Goal: Information Seeking & Learning: Learn about a topic

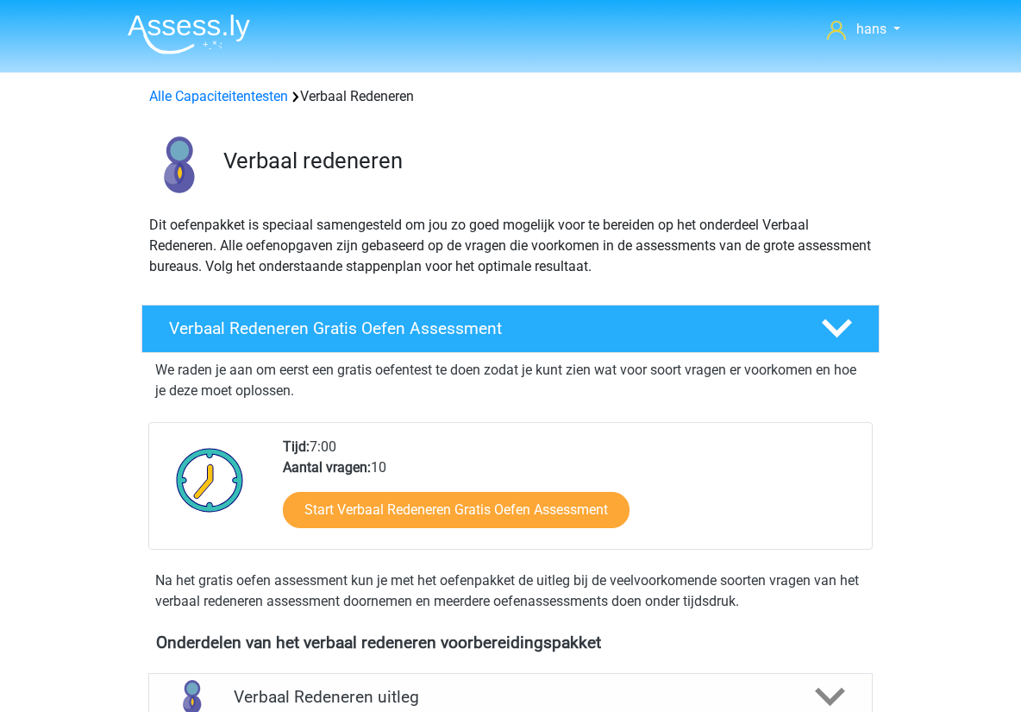
click at [194, 21] on img at bounding box center [189, 34] width 122 height 41
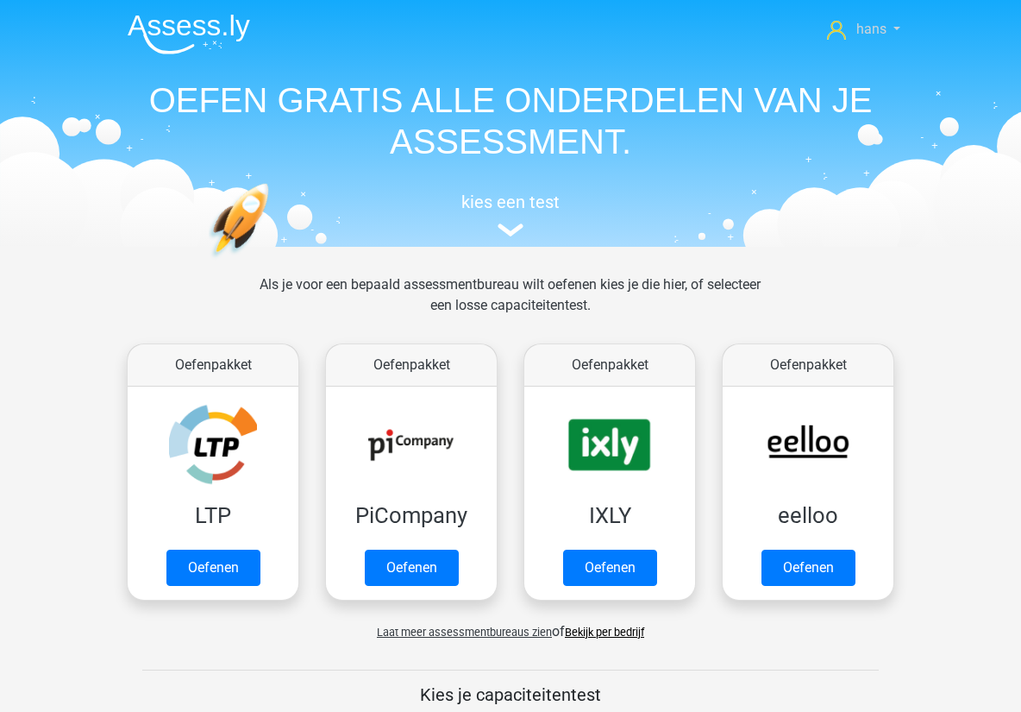
click at [838, 36] on icon at bounding box center [836, 30] width 19 height 19
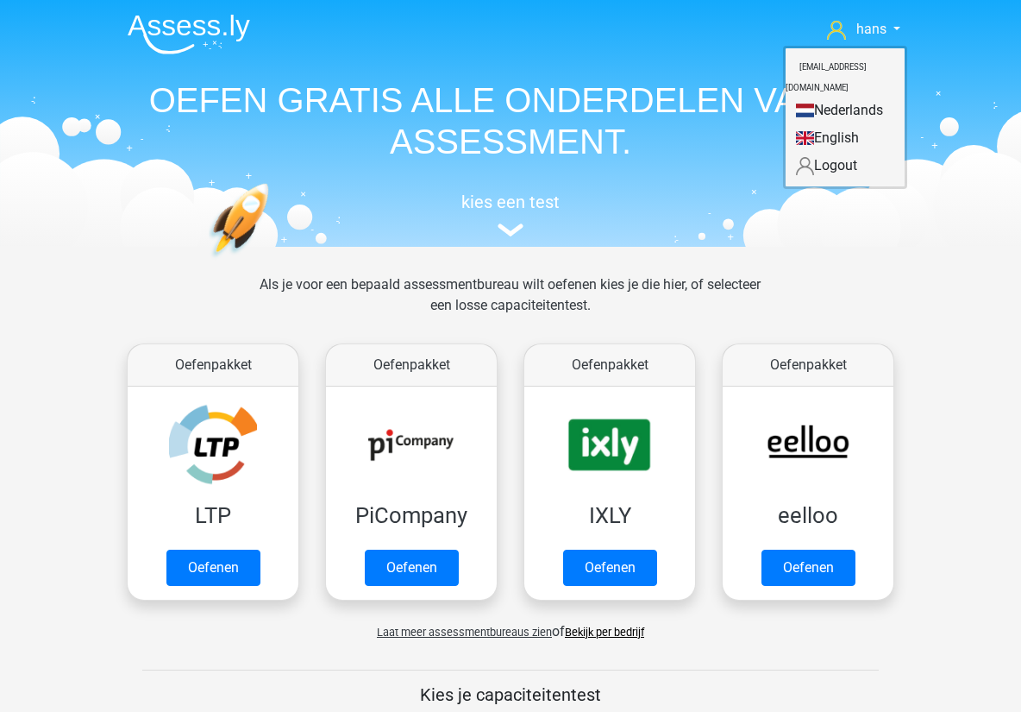
click at [179, 43] on img at bounding box center [189, 34] width 122 height 41
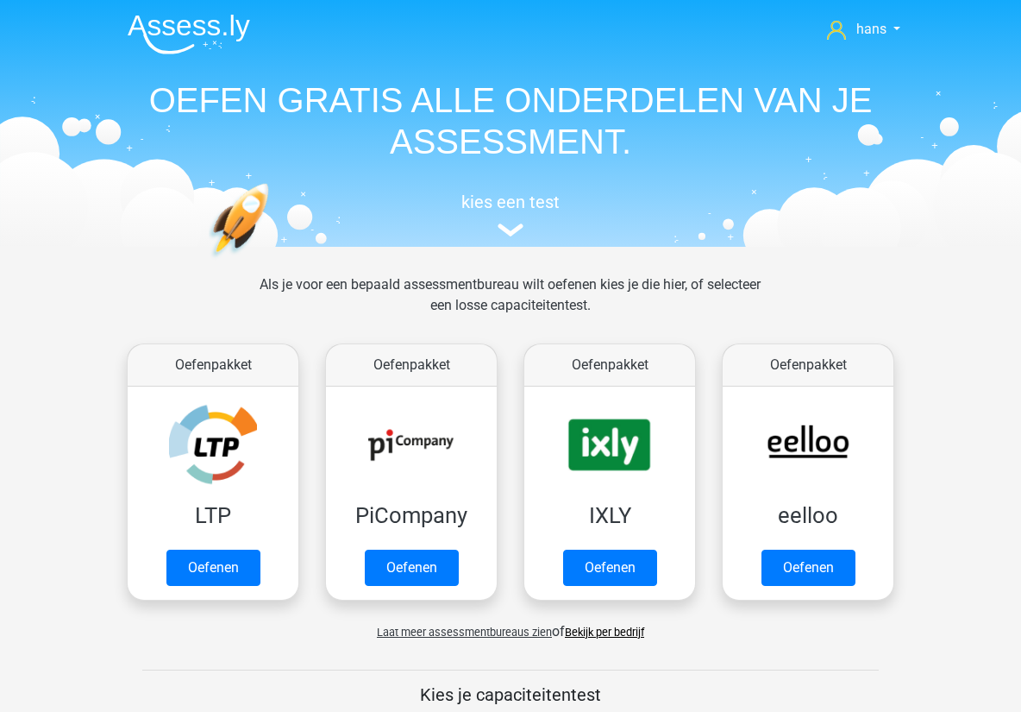
click at [189, 28] on img at bounding box center [189, 34] width 122 height 41
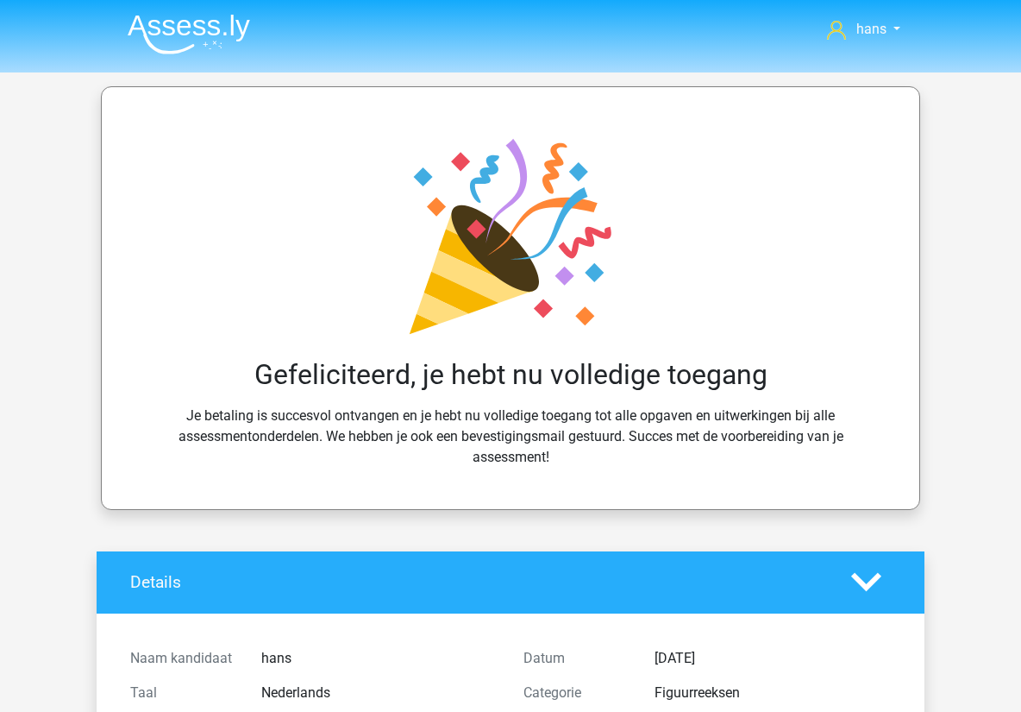
click at [167, 30] on img at bounding box center [189, 34] width 122 height 41
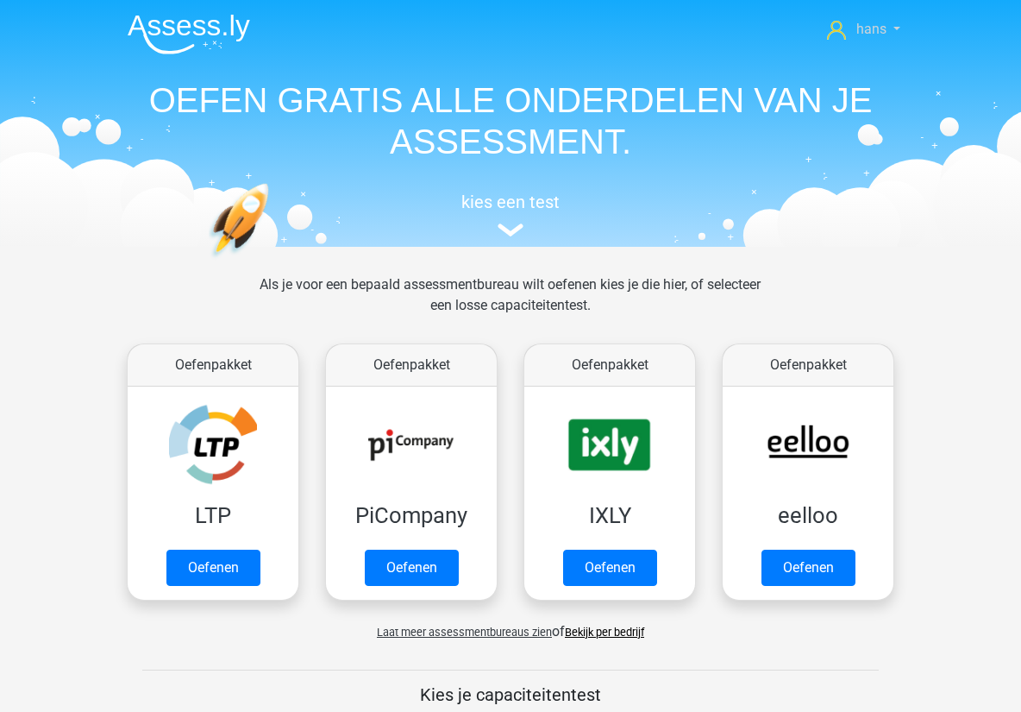
click at [893, 30] on link "hans" at bounding box center [863, 29] width 87 height 21
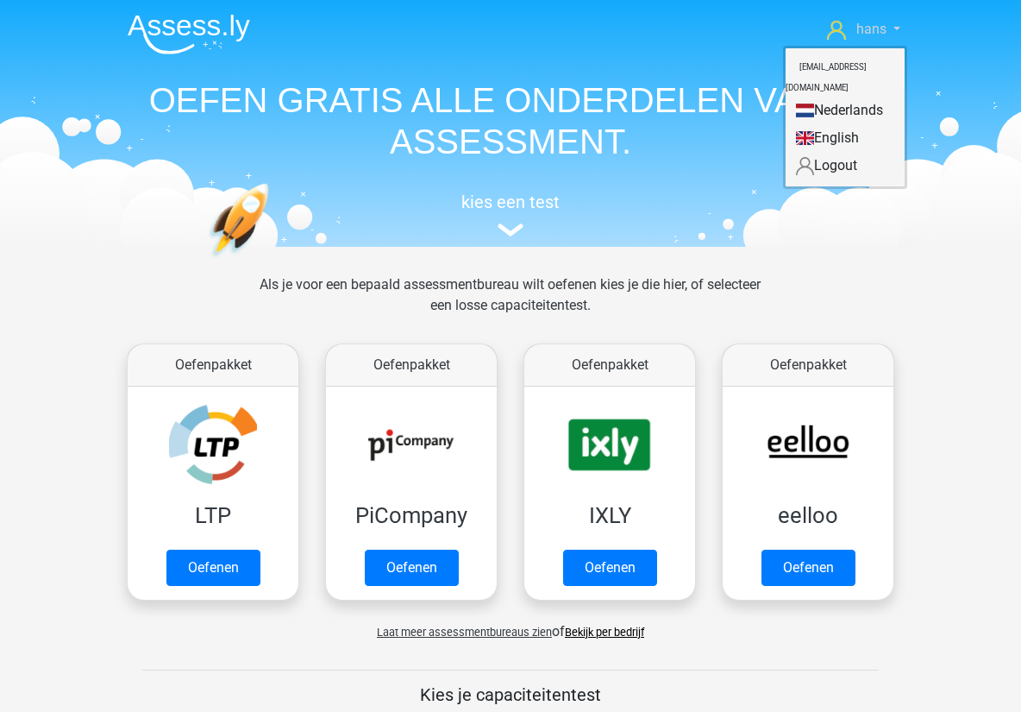
click at [891, 29] on link "hans" at bounding box center [863, 29] width 87 height 21
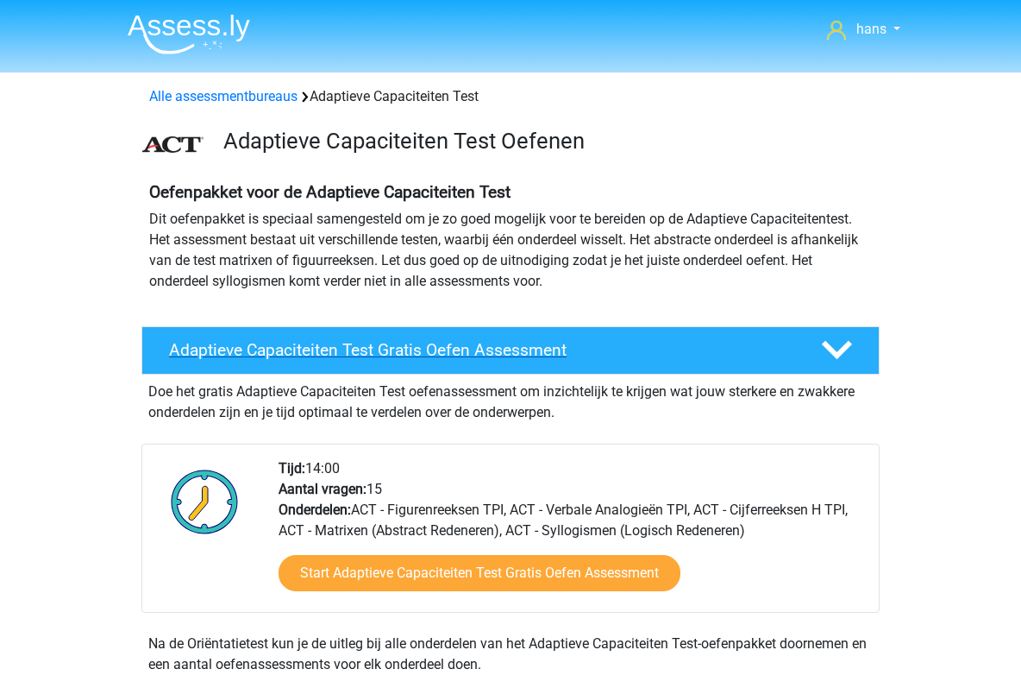
click at [295, 349] on h4 "Adaptieve Capaciteiten Test Gratis Oefen Assessment" at bounding box center [481, 350] width 625 height 20
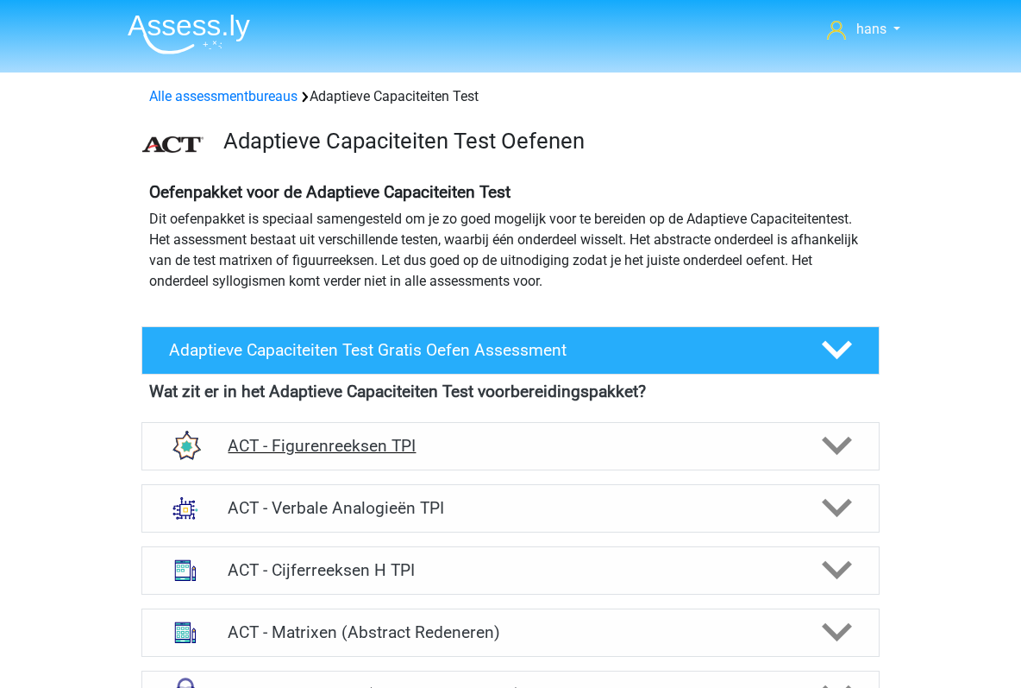
click at [319, 448] on h4 "ACT - Figurenreeksen TPI" at bounding box center [510, 446] width 565 height 20
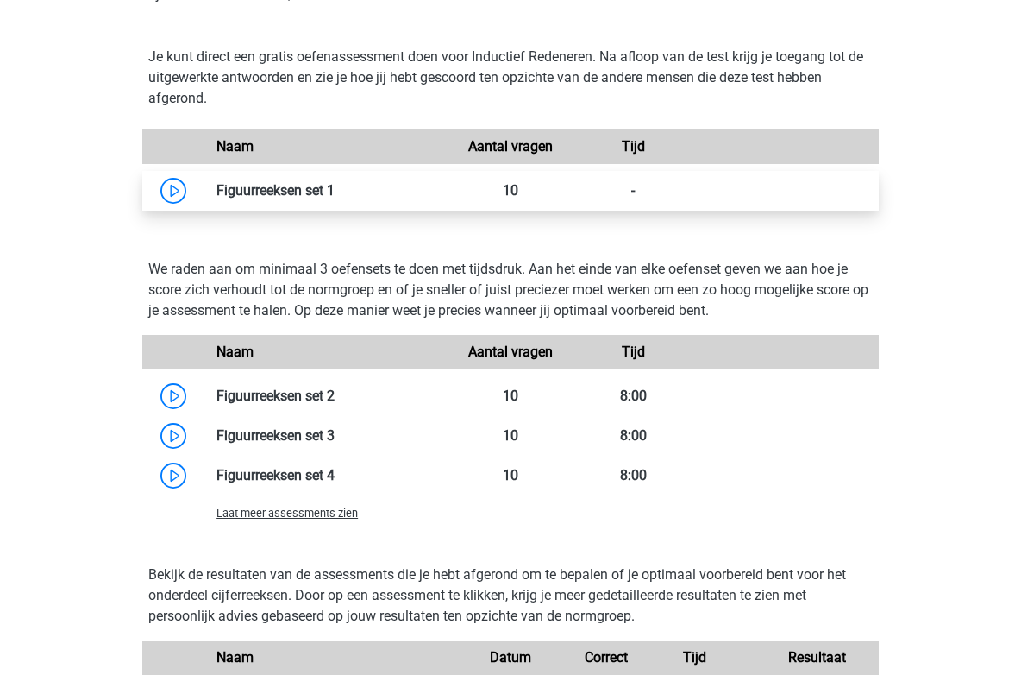
scroll to position [543, 0]
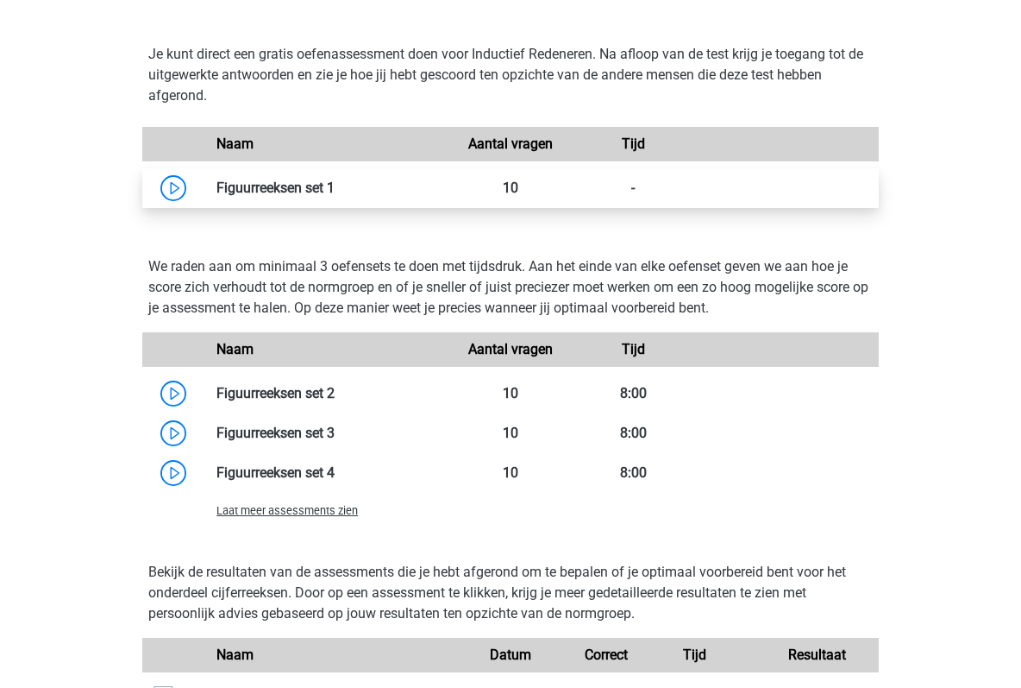
click at [335, 190] on link at bounding box center [335, 187] width 0 height 16
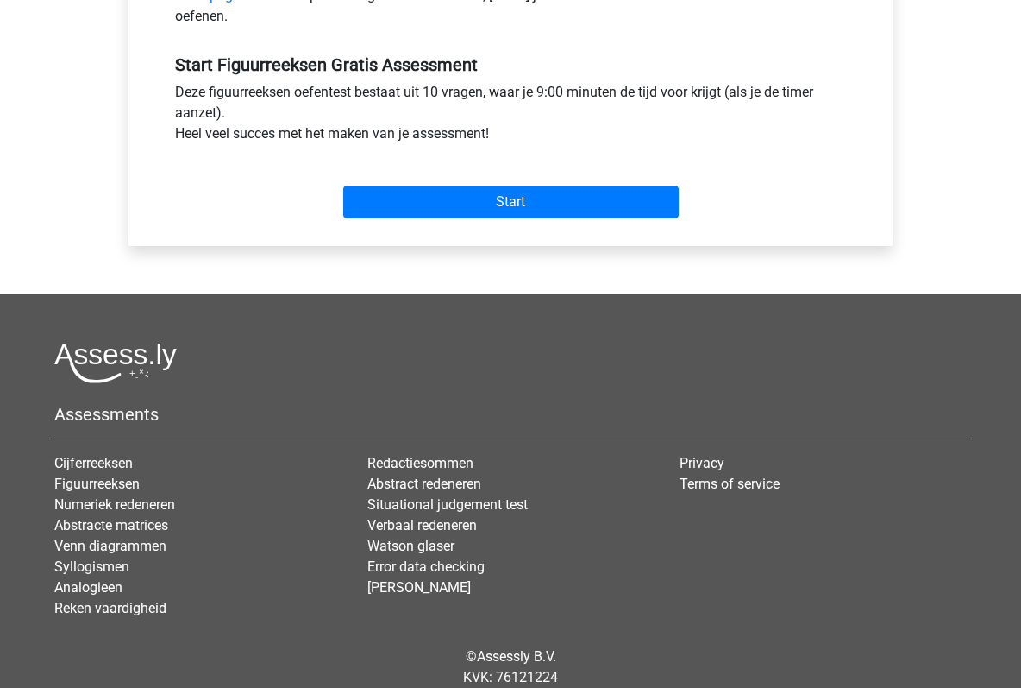
scroll to position [631, 0]
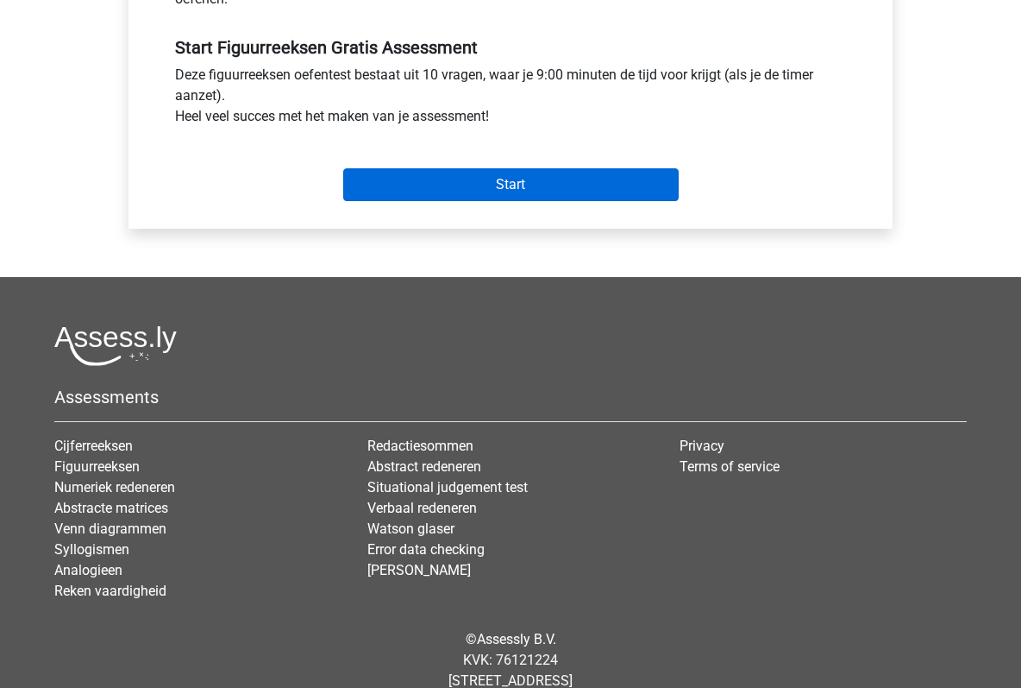
click at [517, 188] on input "Start" at bounding box center [511, 184] width 336 height 33
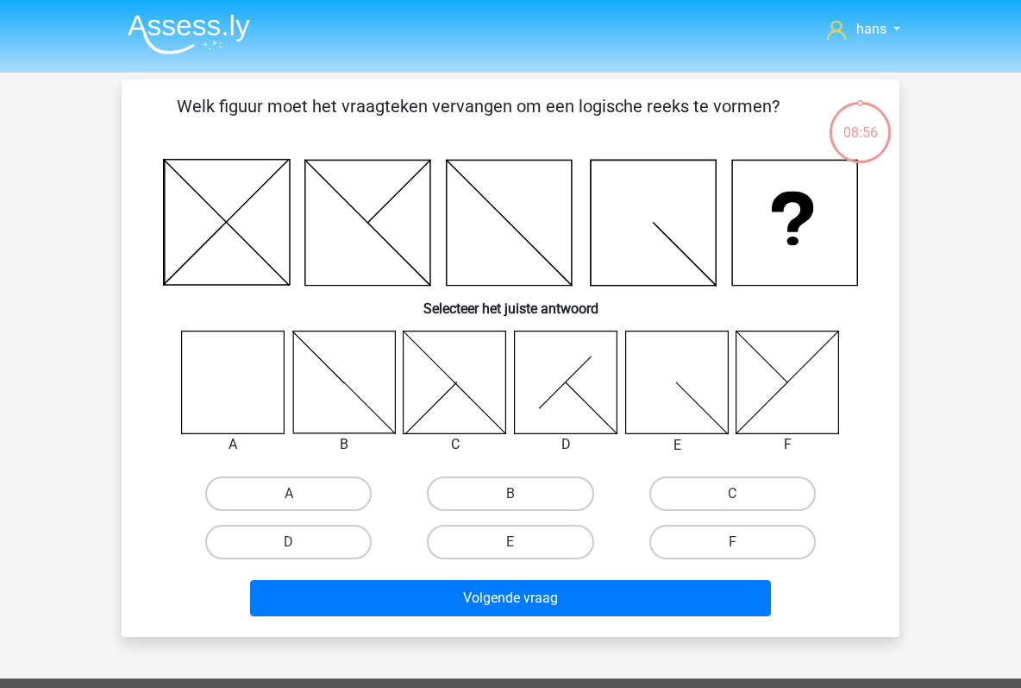
click at [248, 379] on icon at bounding box center [233, 381] width 103 height 103
click at [313, 487] on label "A" at bounding box center [288, 493] width 166 height 35
click at [300, 493] on input "A" at bounding box center [294, 498] width 11 height 11
radio input "true"
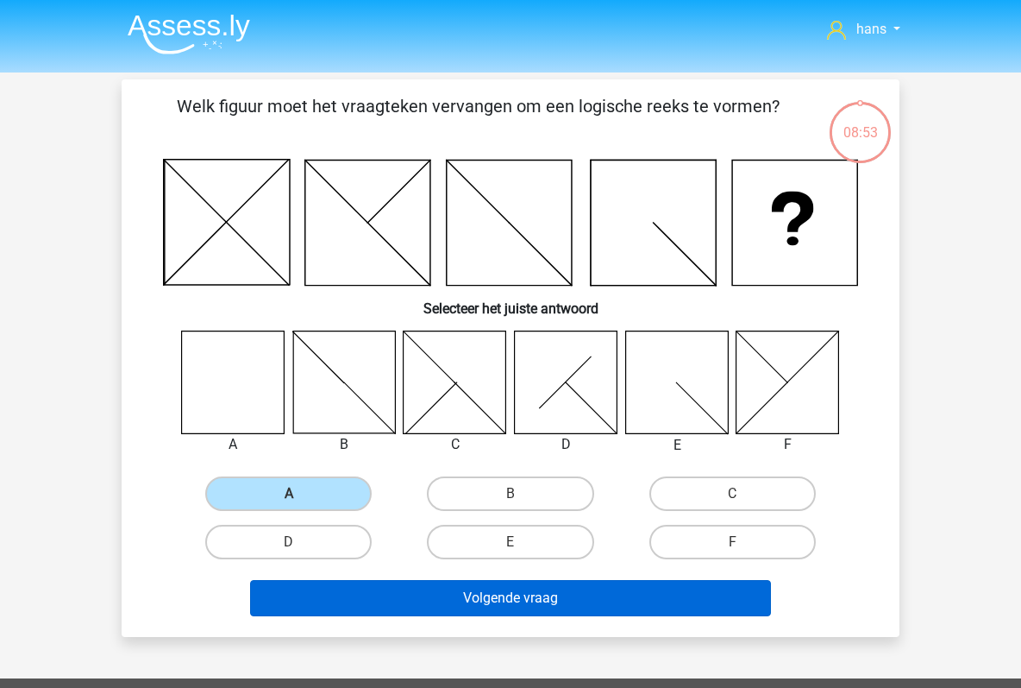
click at [483, 603] on button "Volgende vraag" at bounding box center [511, 598] width 522 height 36
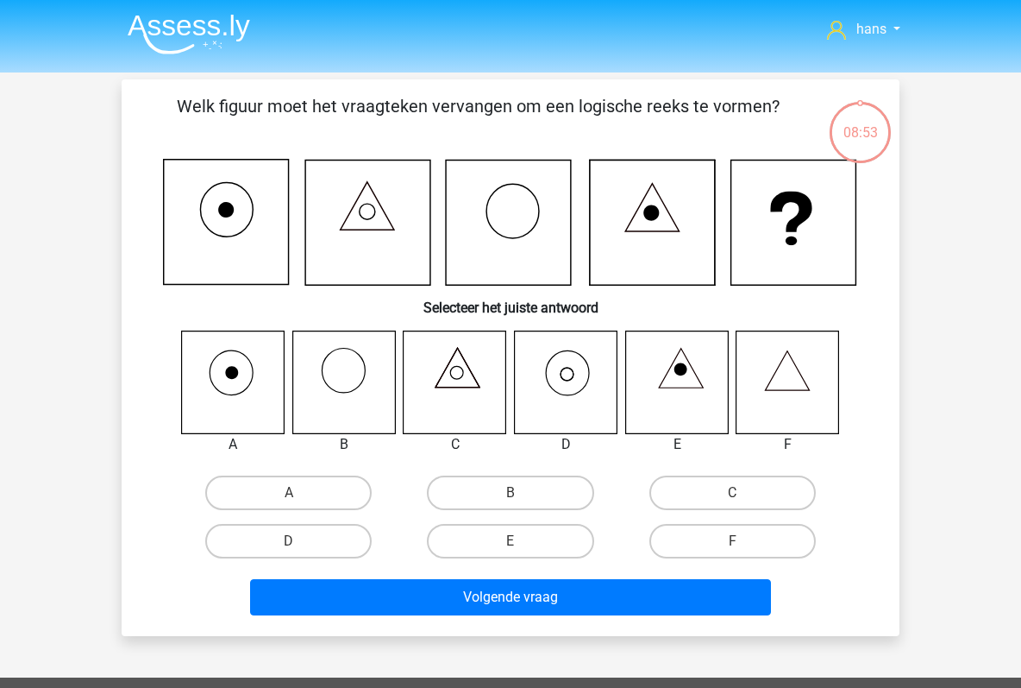
scroll to position [79, 0]
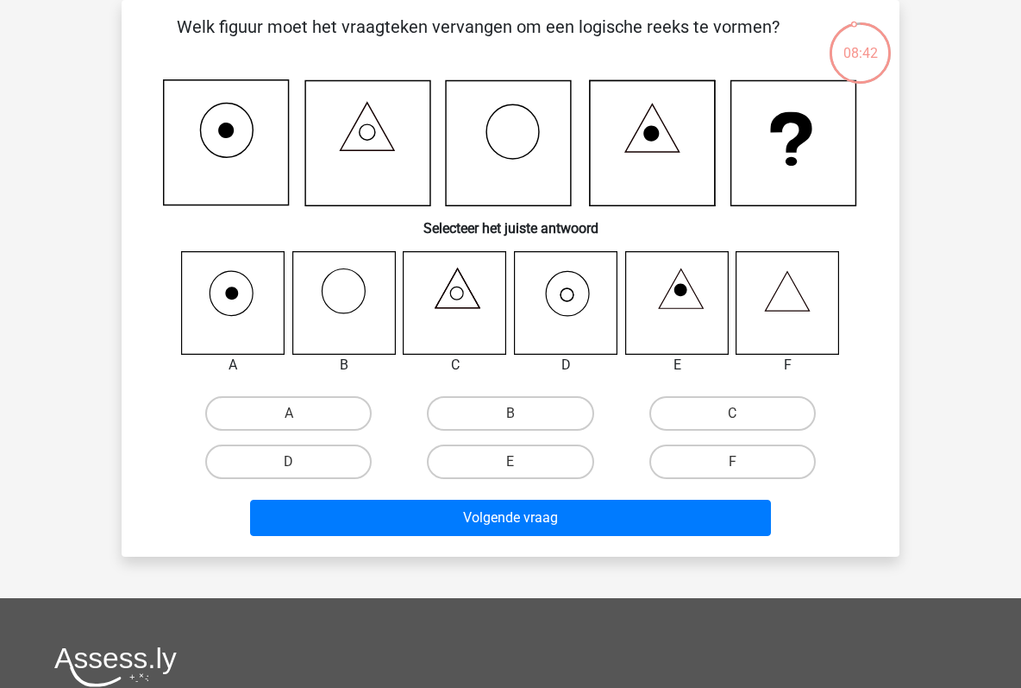
click at [359, 290] on icon at bounding box center [343, 302] width 103 height 103
click at [489, 414] on label "B" at bounding box center [510, 413] width 166 height 35
click at [511, 414] on input "B" at bounding box center [516, 418] width 11 height 11
radio input "true"
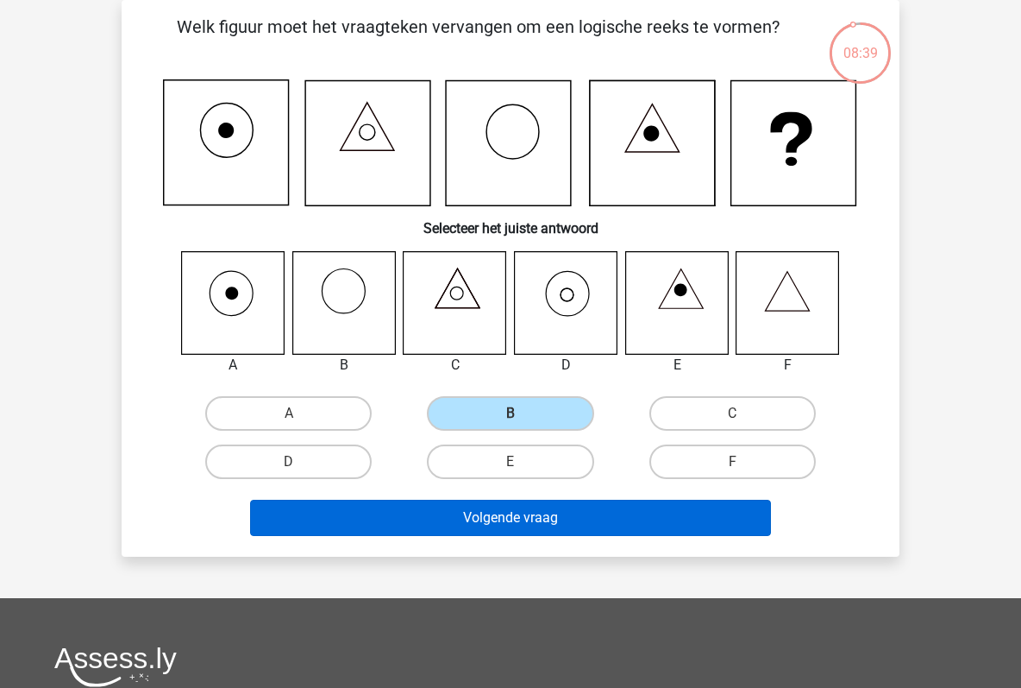
click at [484, 518] on button "Volgende vraag" at bounding box center [511, 517] width 522 height 36
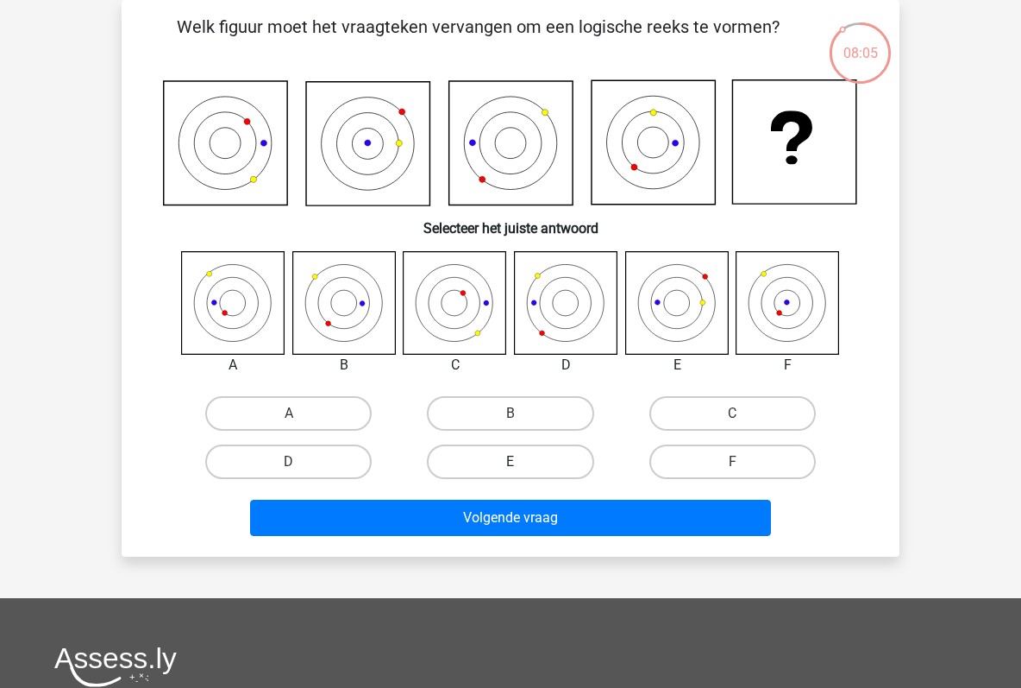
click at [526, 457] on label "E" at bounding box center [510, 461] width 166 height 35
click at [522, 462] on input "E" at bounding box center [516, 467] width 11 height 11
radio input "true"
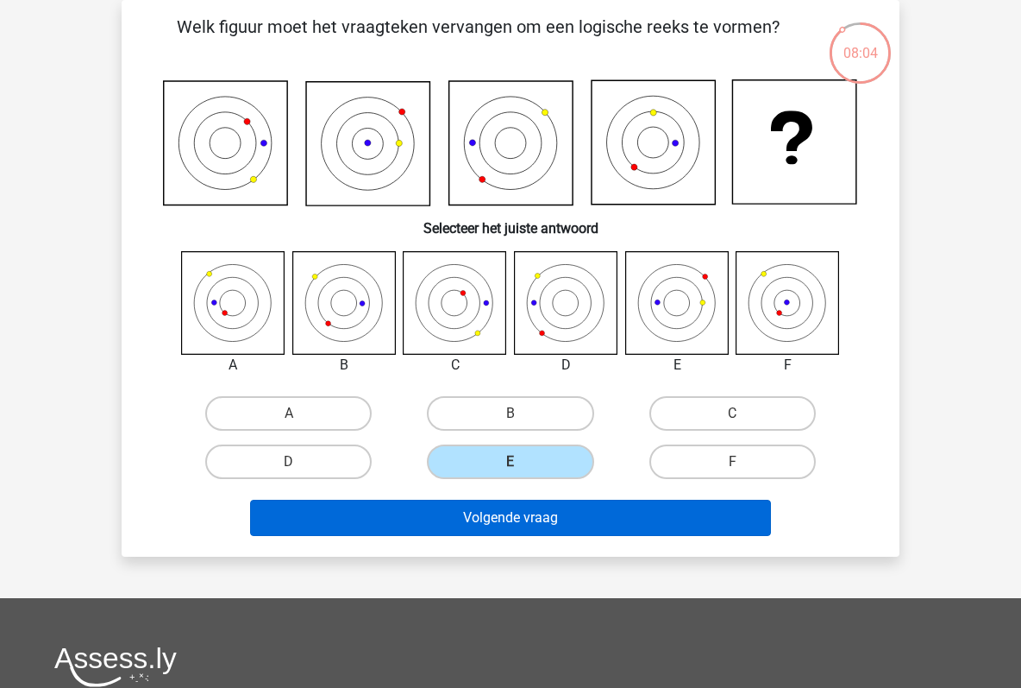
click at [543, 532] on button "Volgende vraag" at bounding box center [511, 517] width 522 height 36
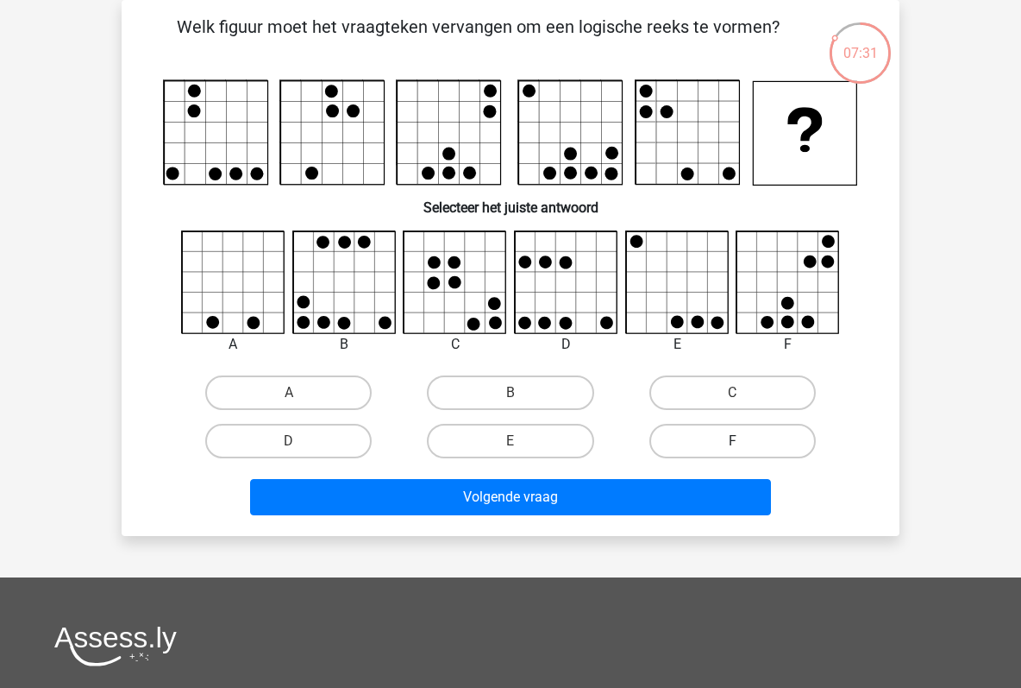
click at [689, 425] on label "F" at bounding box center [733, 441] width 166 height 35
click at [732, 441] on input "F" at bounding box center [737, 446] width 11 height 11
radio input "true"
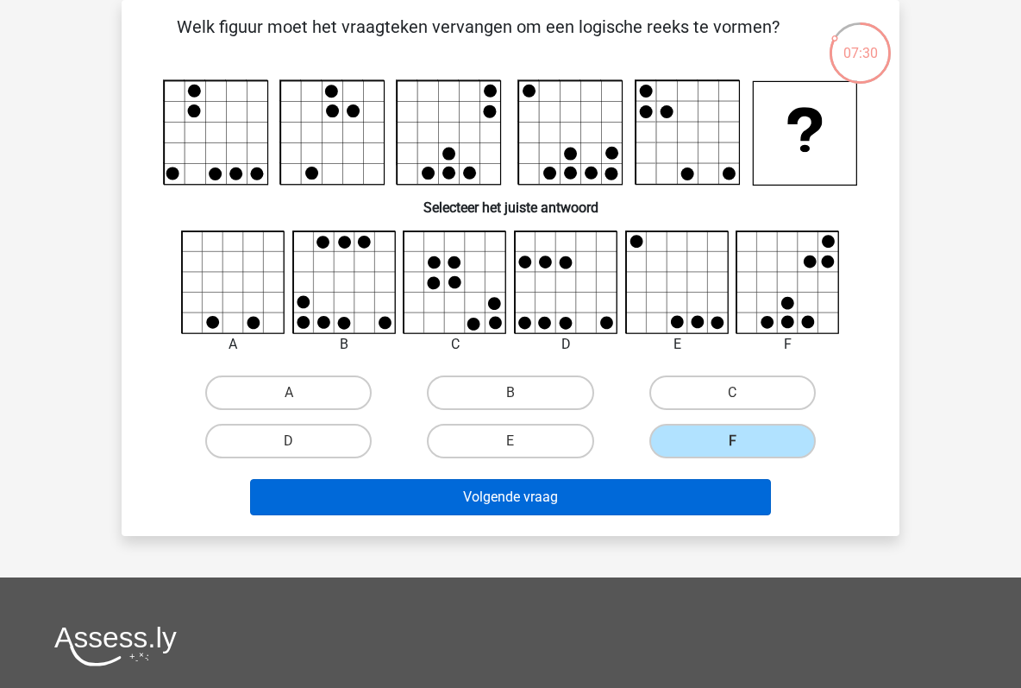
click at [628, 503] on button "Volgende vraag" at bounding box center [511, 497] width 522 height 36
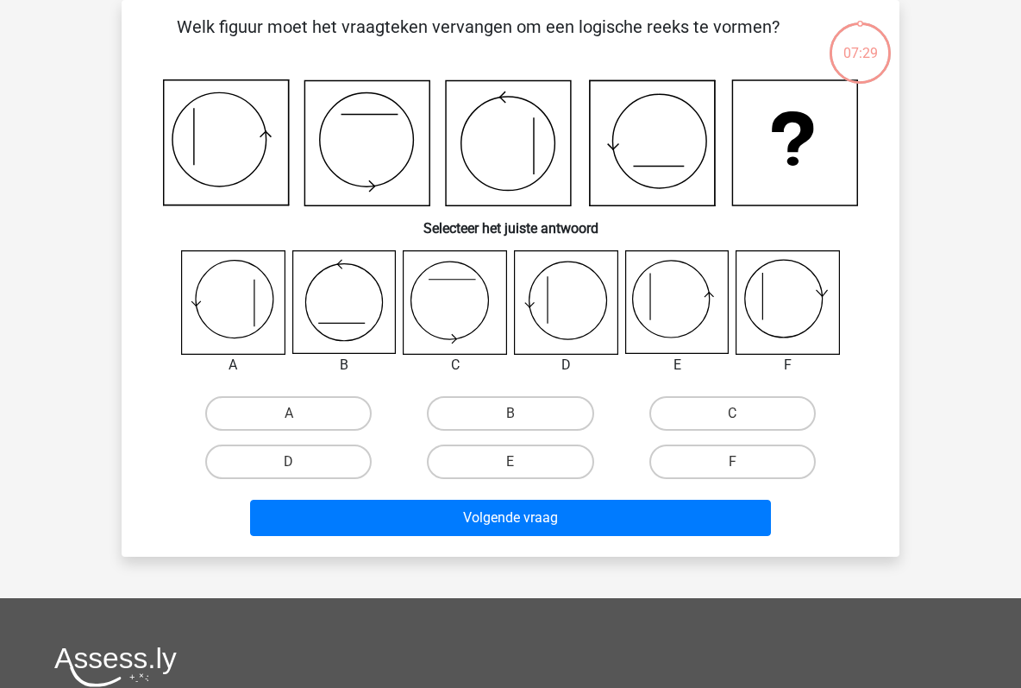
click at [628, 503] on button "Volgende vraag" at bounding box center [511, 517] width 522 height 36
click at [468, 410] on label "B" at bounding box center [510, 413] width 166 height 35
click at [511, 413] on input "B" at bounding box center [516, 418] width 11 height 11
radio input "true"
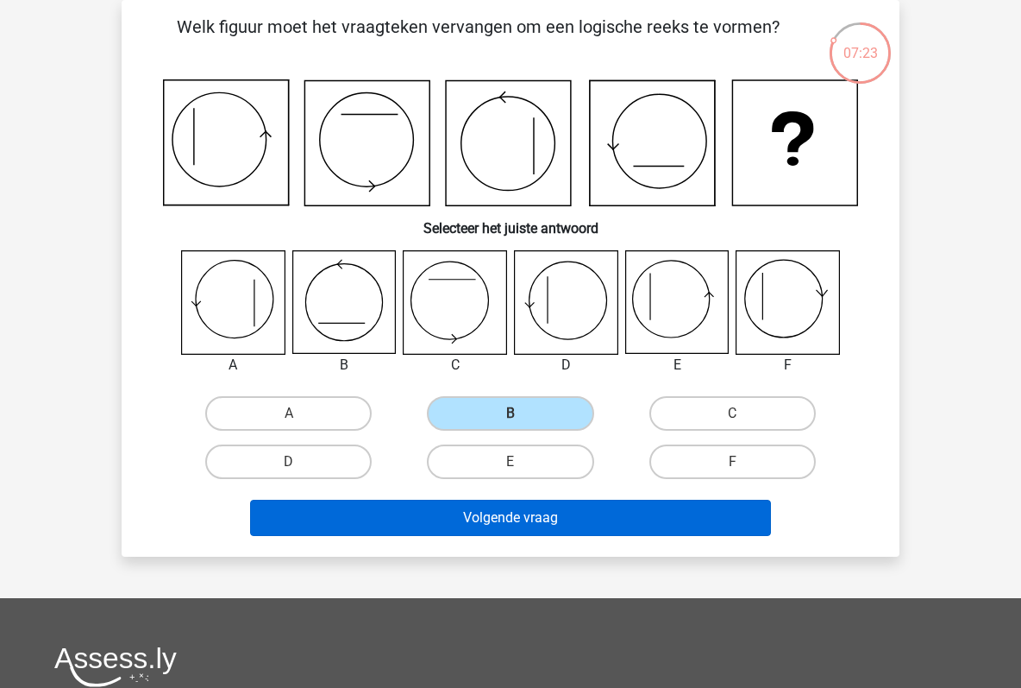
click at [513, 511] on button "Volgende vraag" at bounding box center [511, 517] width 522 height 36
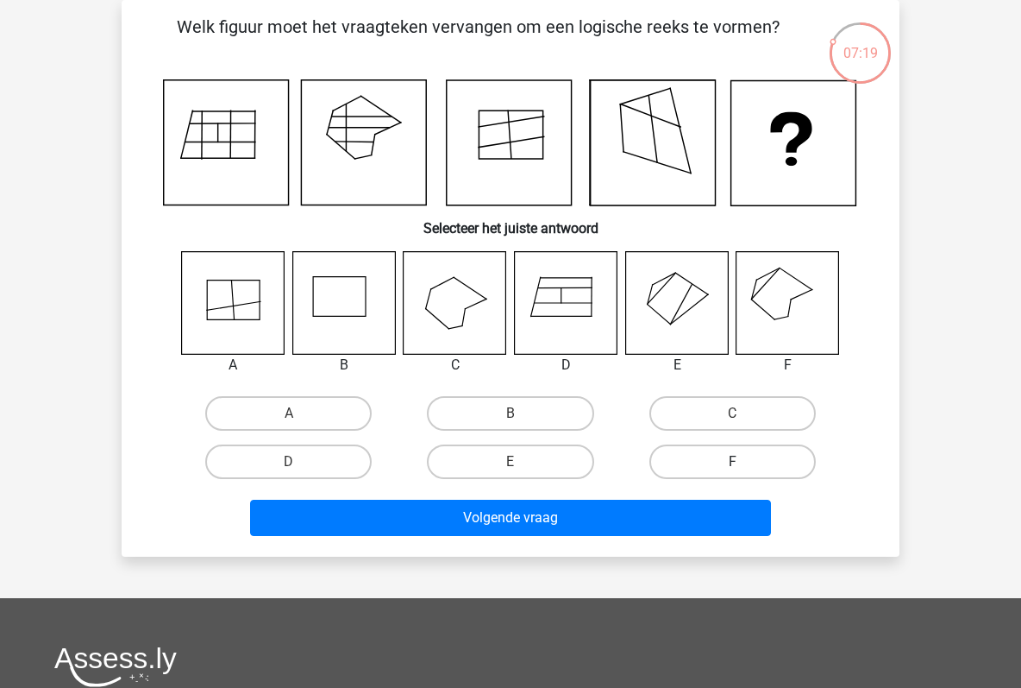
click at [715, 458] on label "F" at bounding box center [733, 461] width 166 height 35
click at [732, 462] on input "F" at bounding box center [737, 467] width 11 height 11
radio input "true"
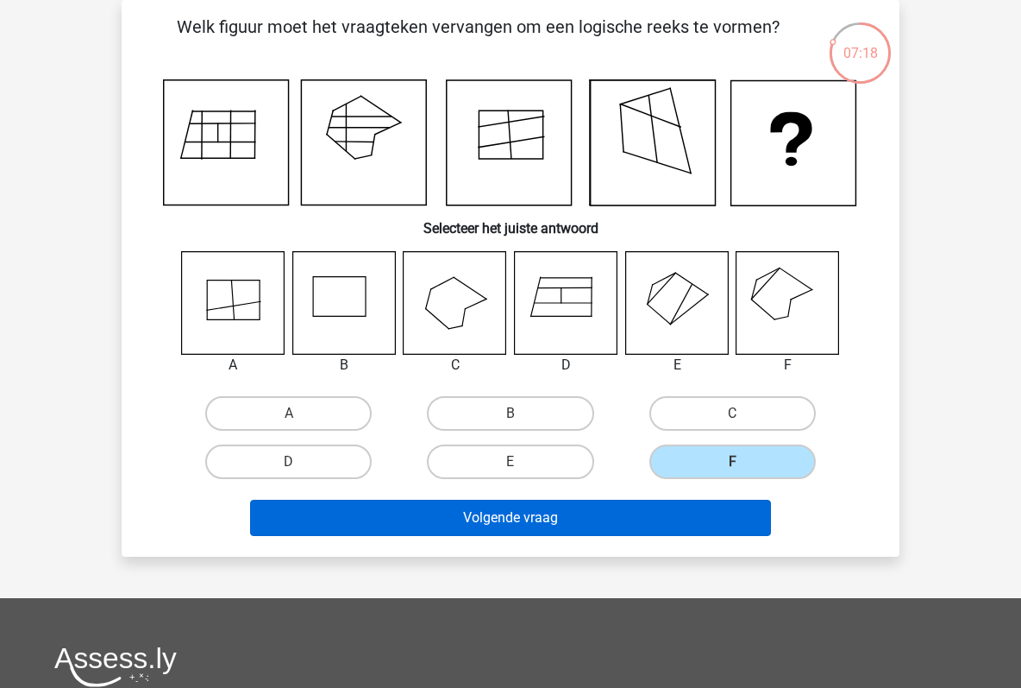
click at [637, 499] on button "Volgende vraag" at bounding box center [511, 517] width 522 height 36
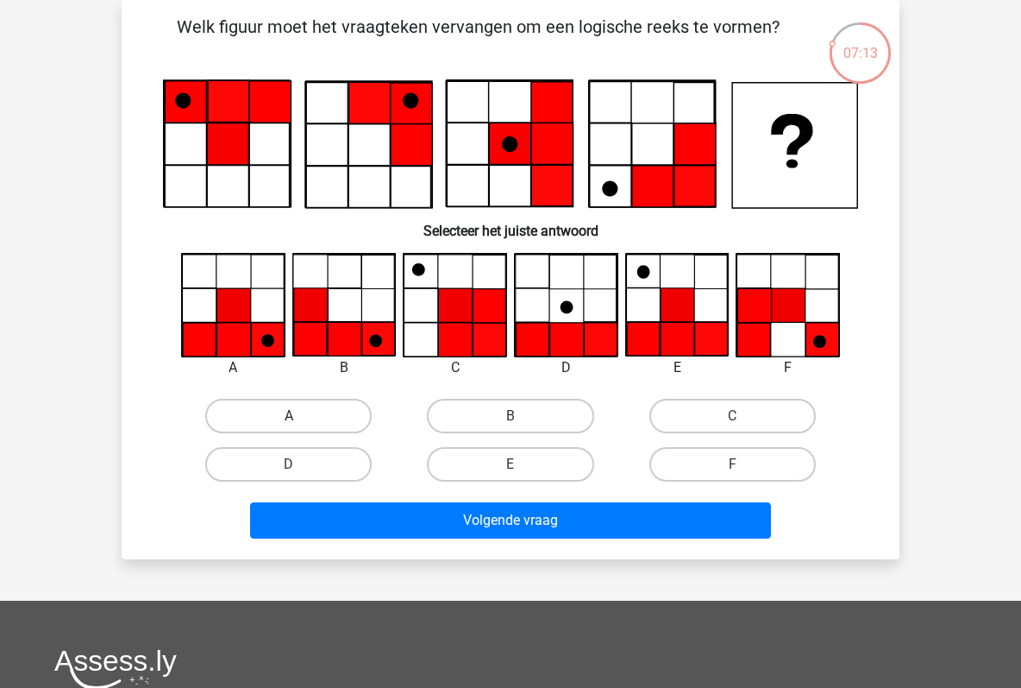
click at [292, 414] on label "A" at bounding box center [288, 416] width 166 height 35
click at [292, 416] on input "A" at bounding box center [294, 421] width 11 height 11
radio input "true"
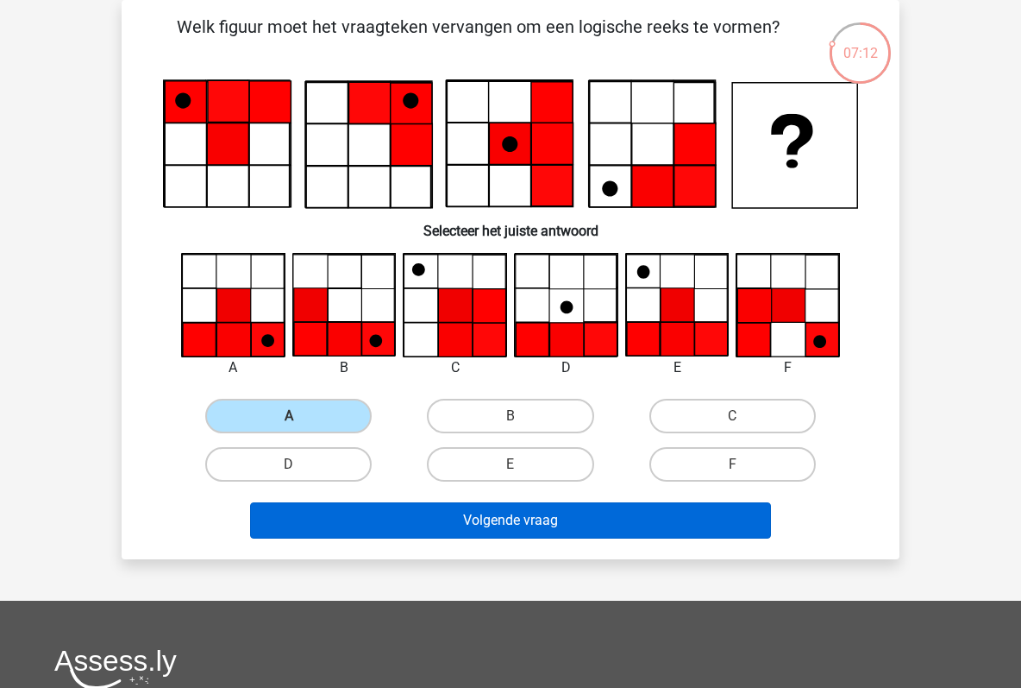
click at [451, 518] on button "Volgende vraag" at bounding box center [511, 520] width 522 height 36
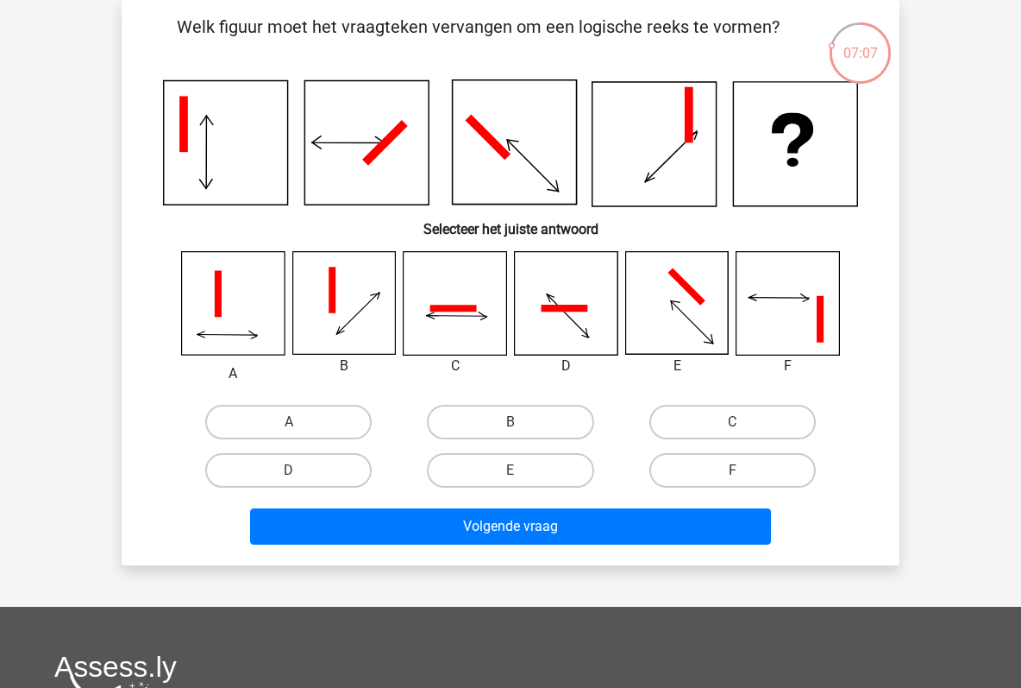
click at [451, 518] on button "Volgende vraag" at bounding box center [511, 526] width 522 height 36
click at [720, 430] on label "C" at bounding box center [733, 422] width 166 height 35
click at [732, 430] on input "C" at bounding box center [737, 427] width 11 height 11
radio input "true"
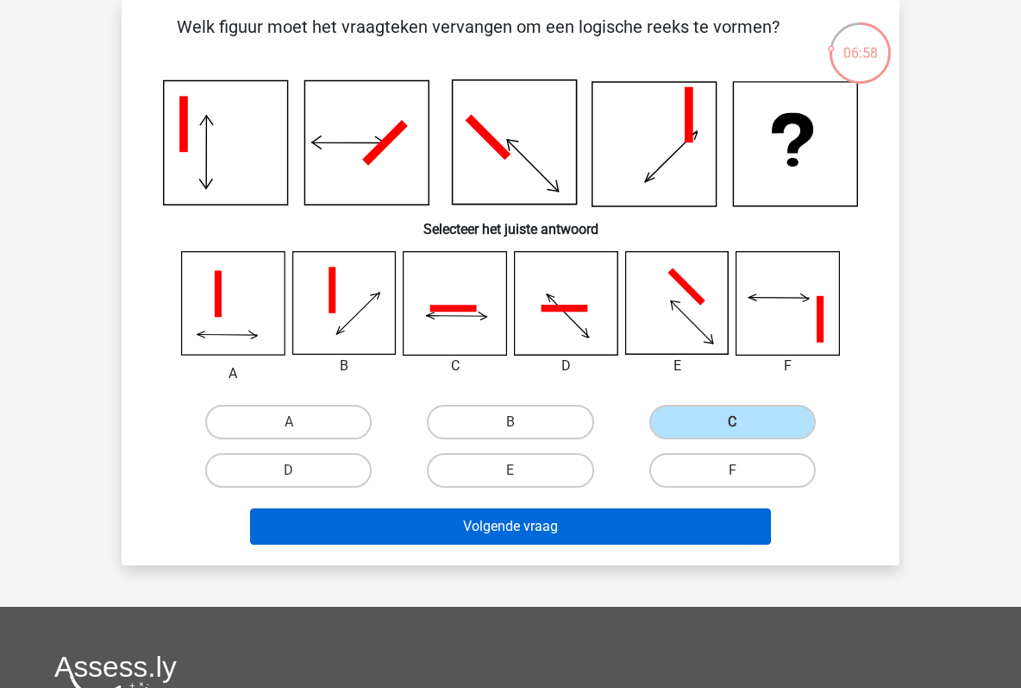
click at [587, 518] on button "Volgende vraag" at bounding box center [511, 526] width 522 height 36
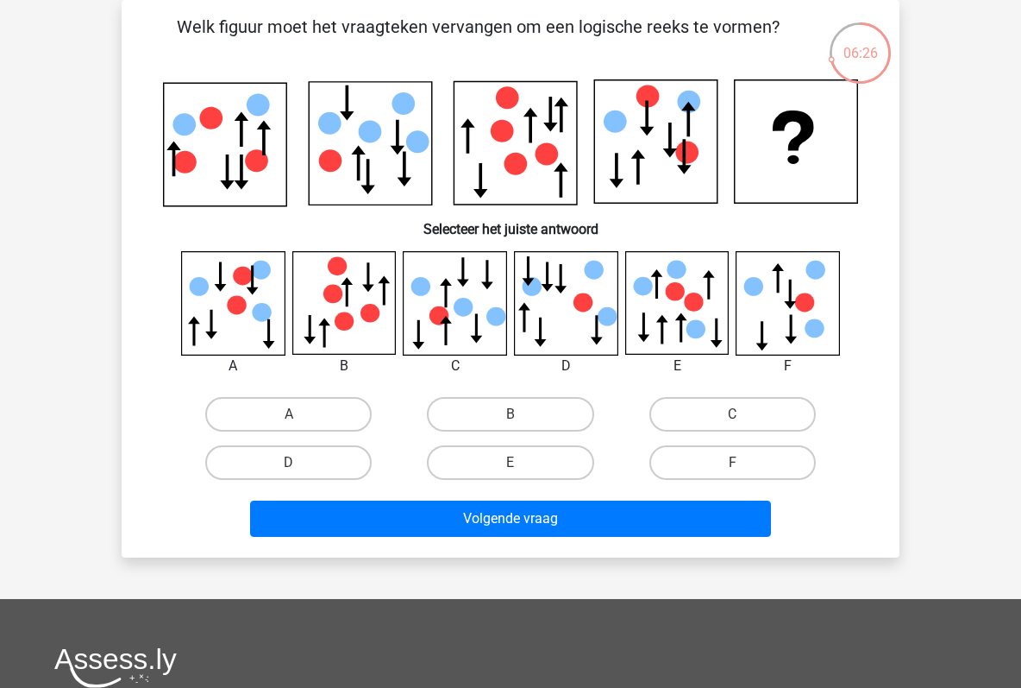
click at [739, 414] on input "C" at bounding box center [737, 419] width 11 height 11
radio input "true"
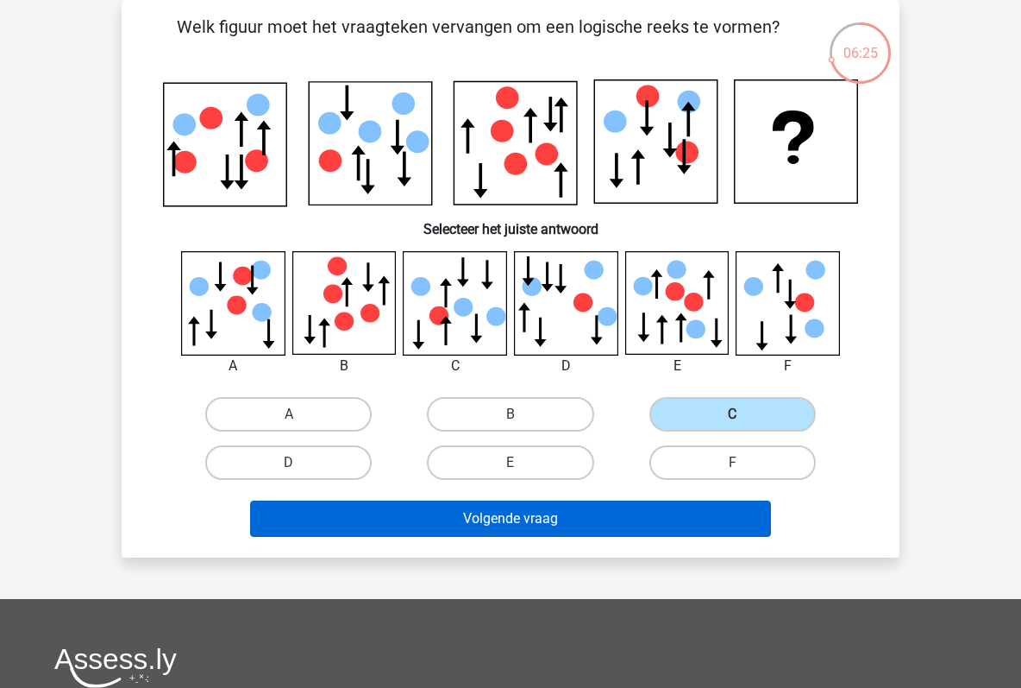
click at [541, 513] on button "Volgende vraag" at bounding box center [511, 518] width 522 height 36
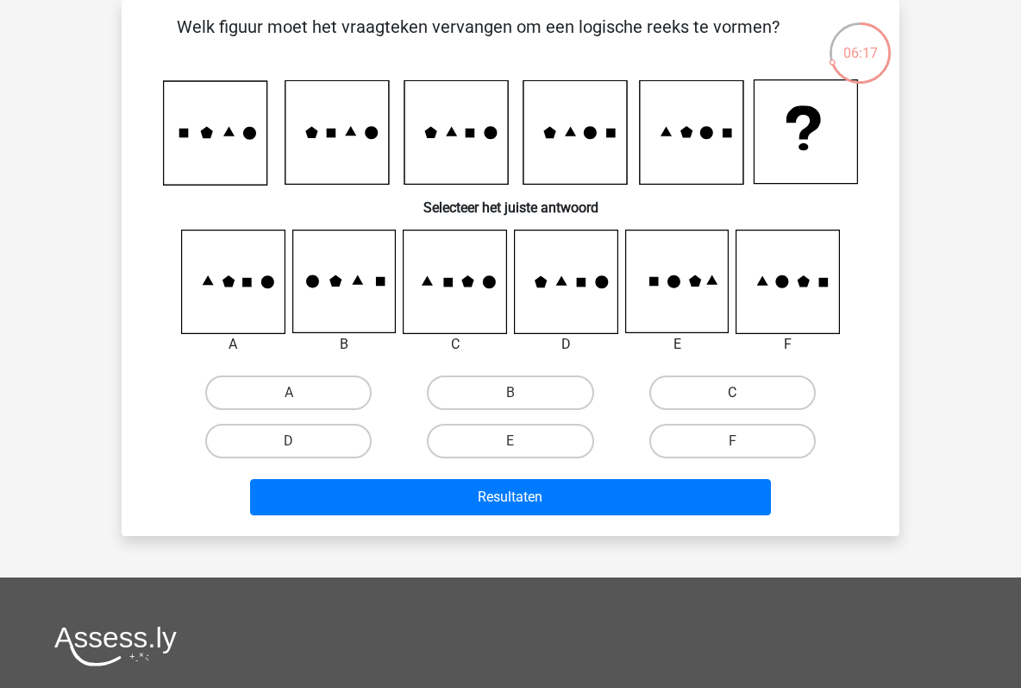
click at [676, 383] on label "C" at bounding box center [733, 392] width 166 height 35
click at [732, 393] on input "C" at bounding box center [737, 398] width 11 height 11
radio input "true"
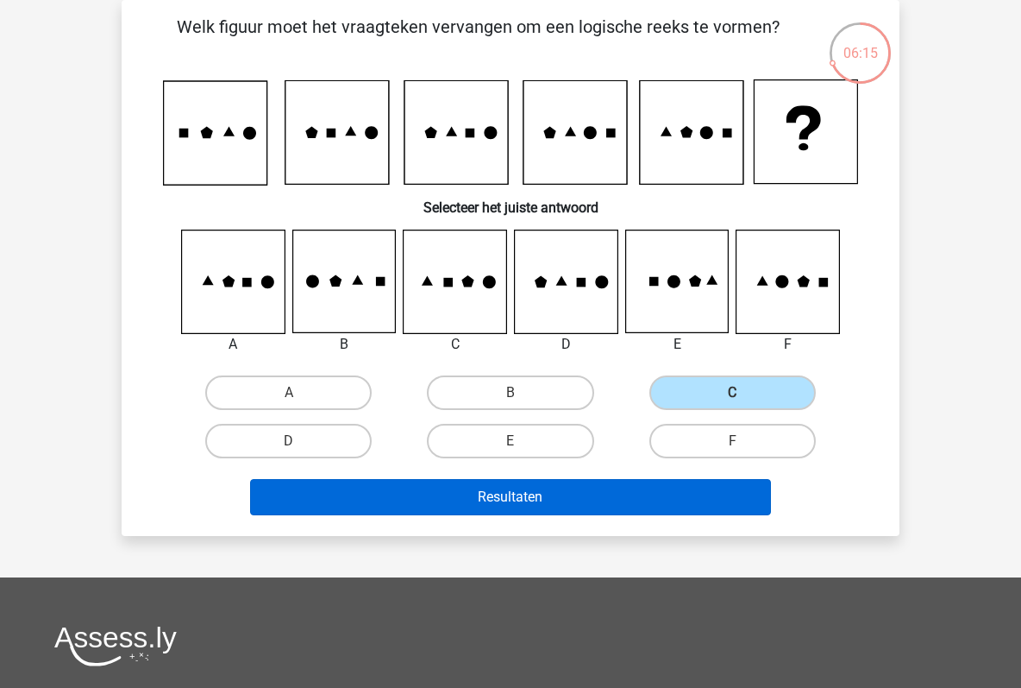
click at [559, 487] on button "Resultaten" at bounding box center [511, 497] width 522 height 36
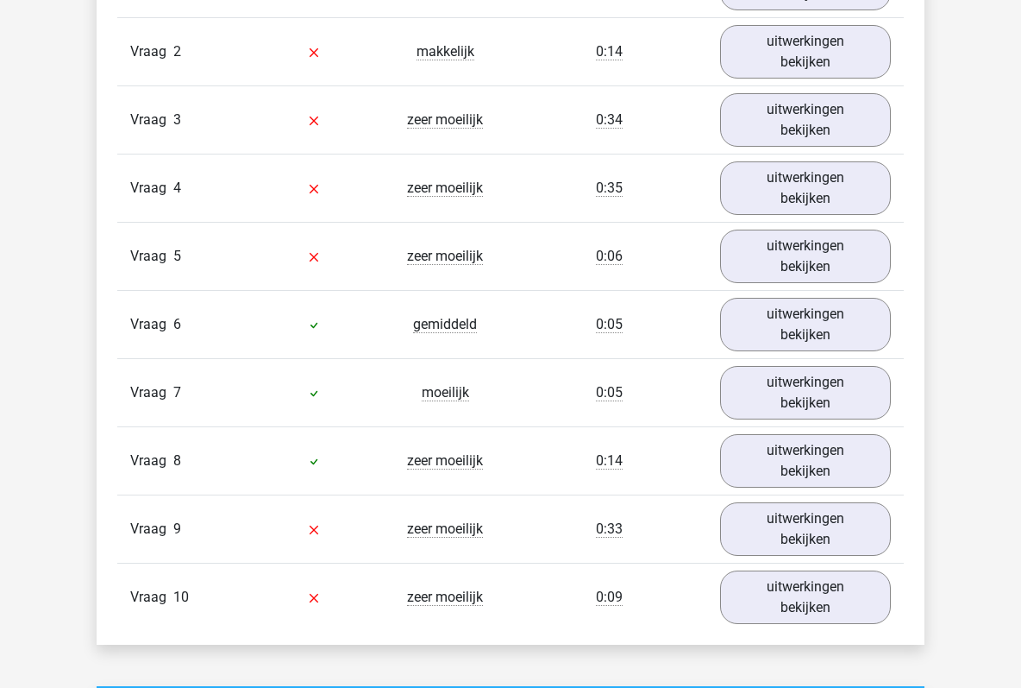
scroll to position [1227, 0]
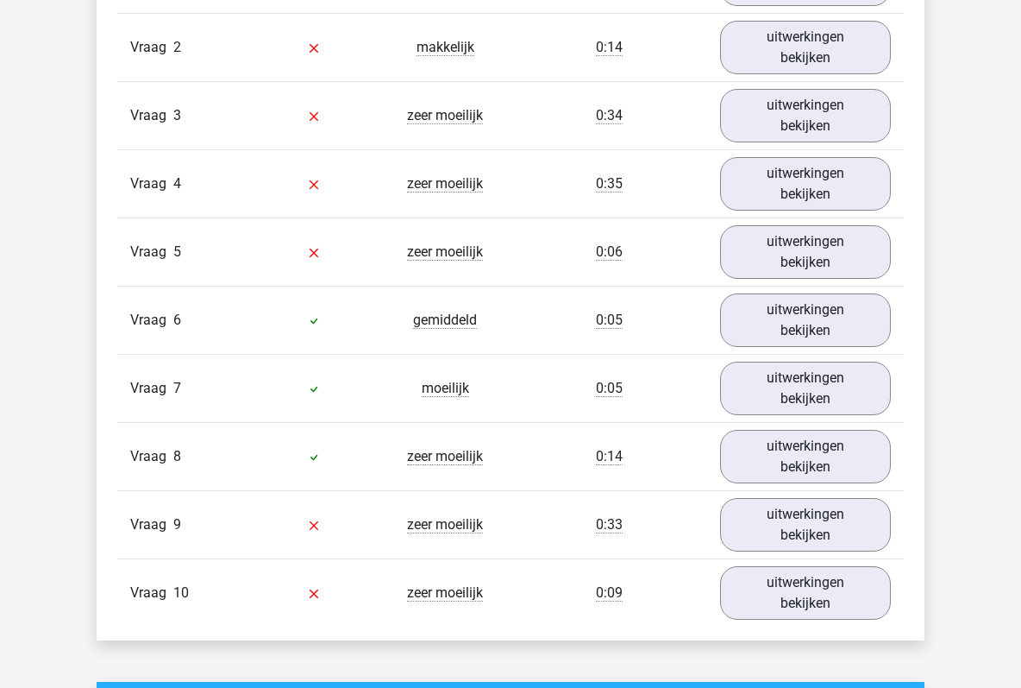
click at [559, 484] on div "Vraag 8 zeer moeilijk 0:14 uitwerkingen bekijken" at bounding box center [510, 456] width 787 height 68
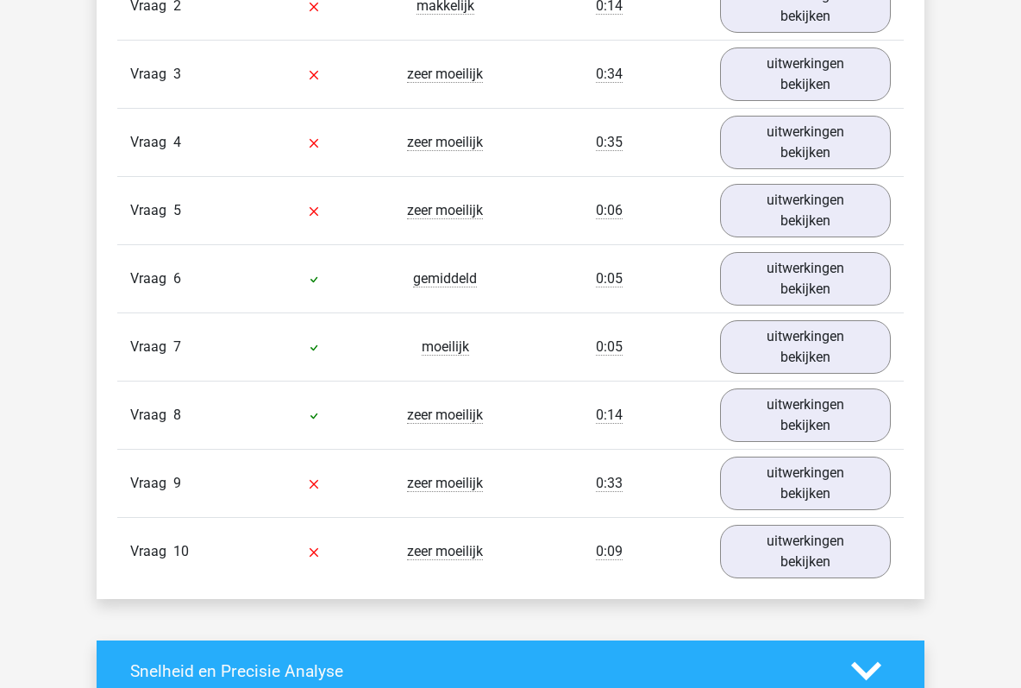
scroll to position [1272, 0]
